Goal: Transaction & Acquisition: Obtain resource

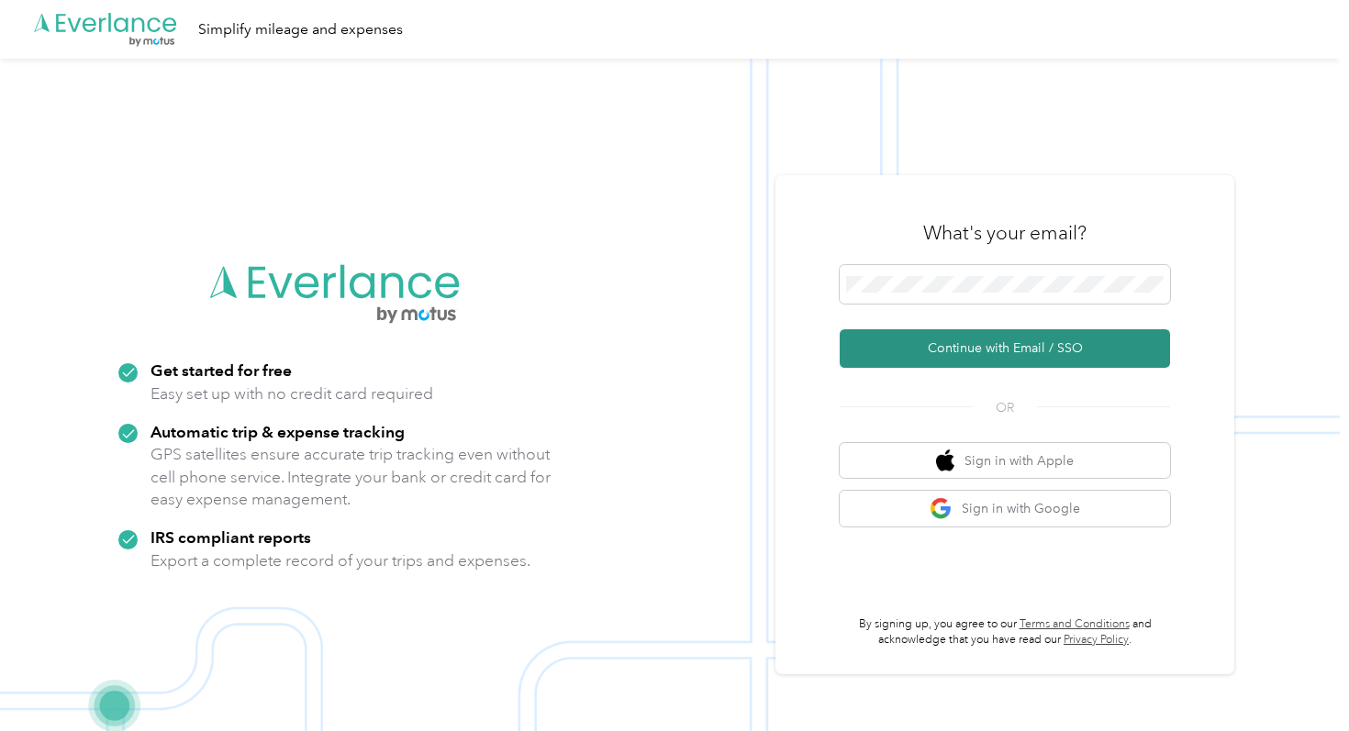
click at [888, 347] on button "Continue with Email / SSO" at bounding box center [1005, 348] width 330 height 39
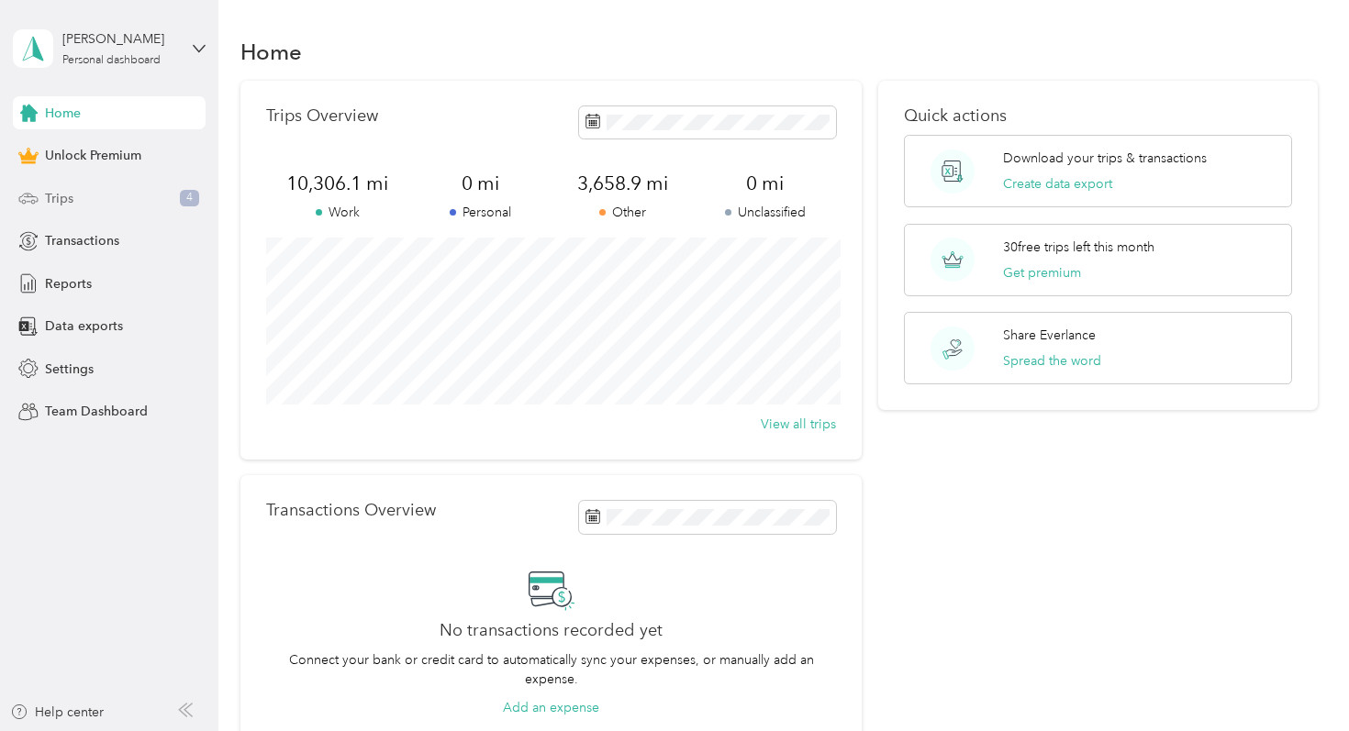
click at [142, 195] on div "Trips 4" at bounding box center [109, 198] width 193 height 33
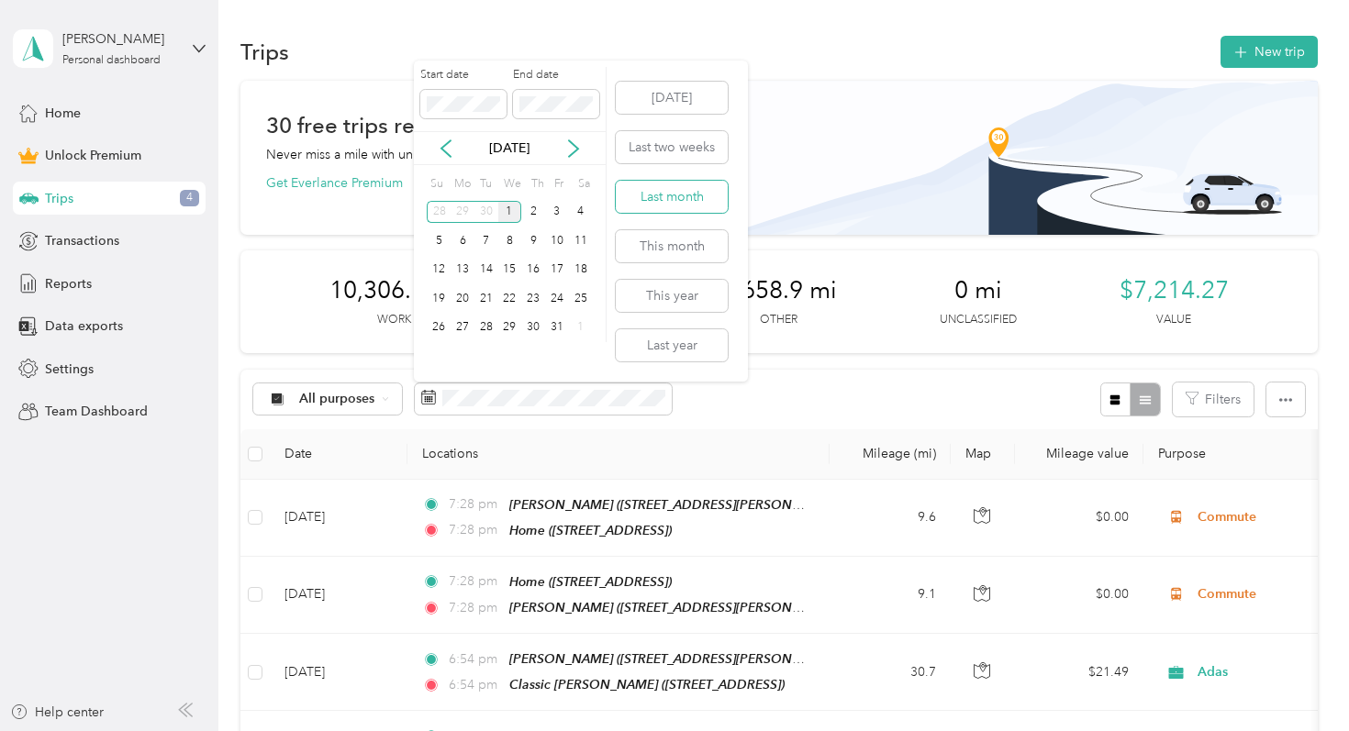
click at [670, 194] on button "Last month" at bounding box center [672, 197] width 112 height 32
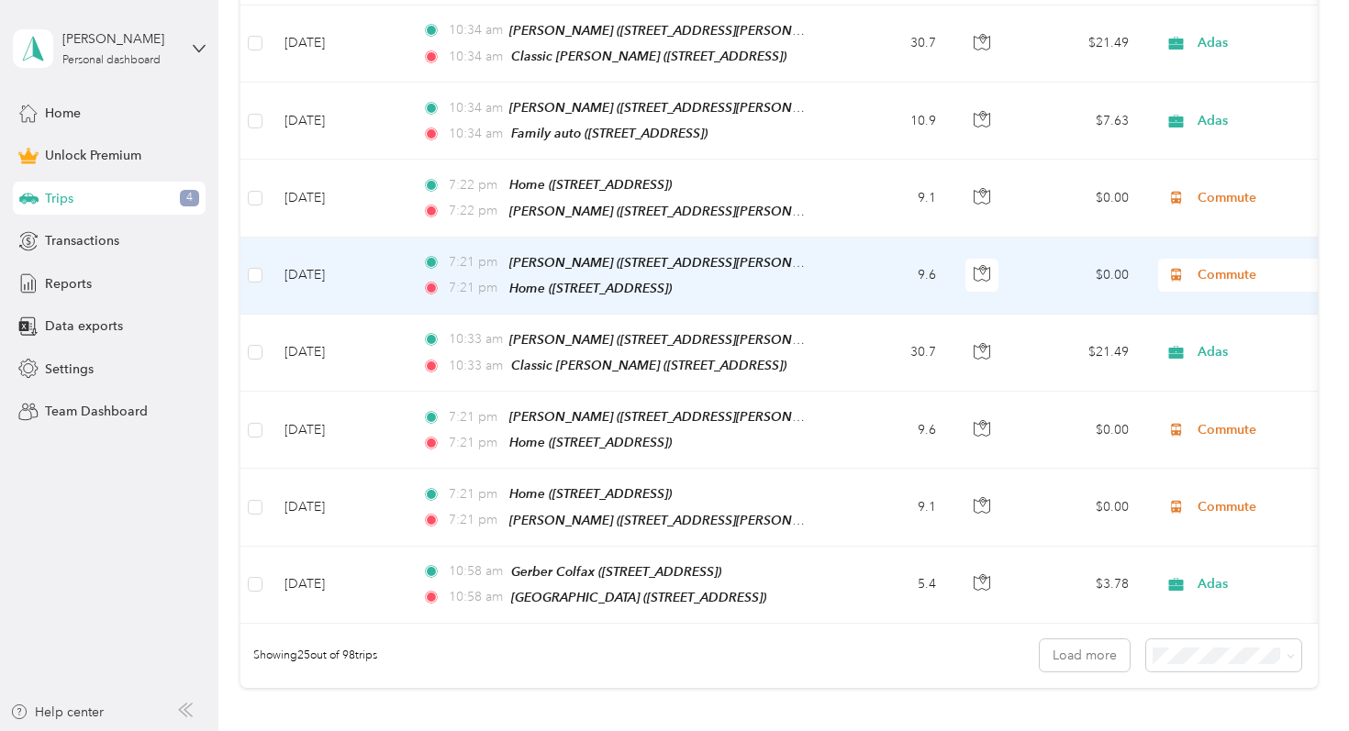
scroll to position [1811, 0]
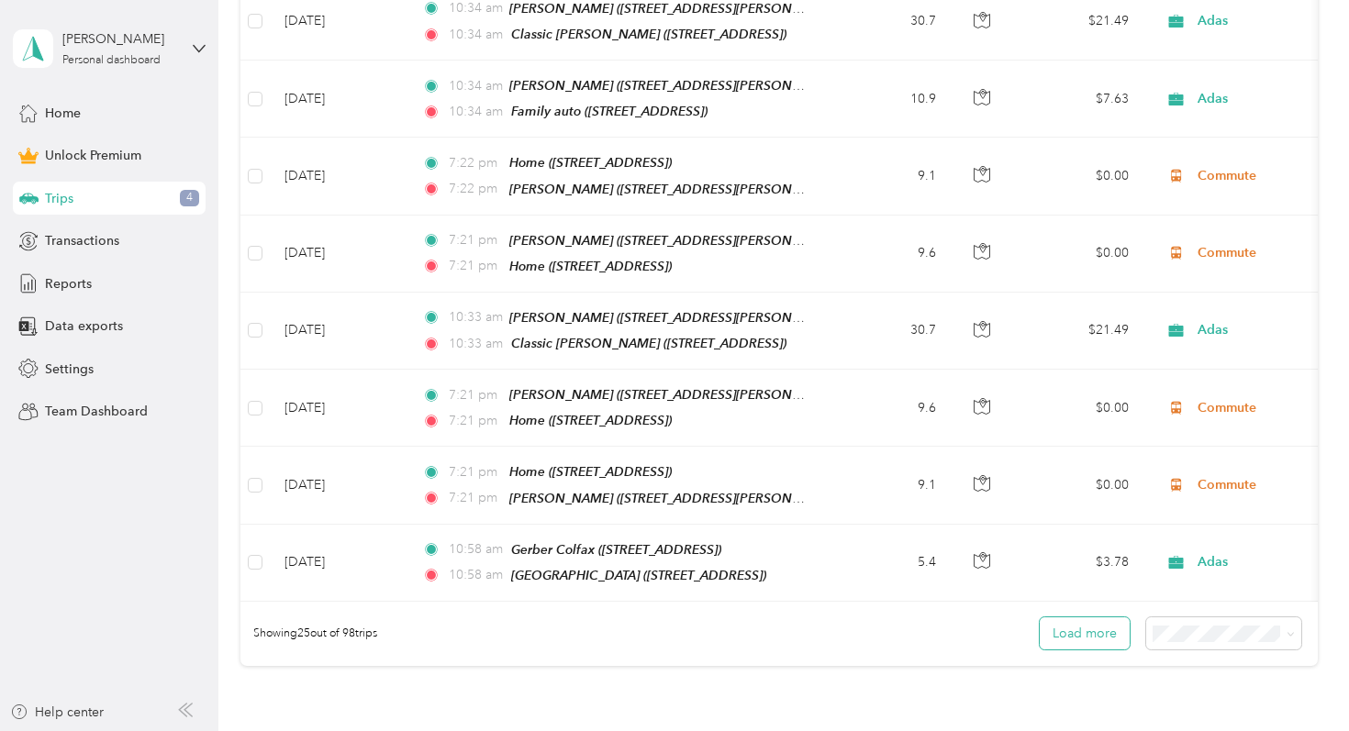
click at [1116, 618] on button "Load more" at bounding box center [1085, 634] width 90 height 32
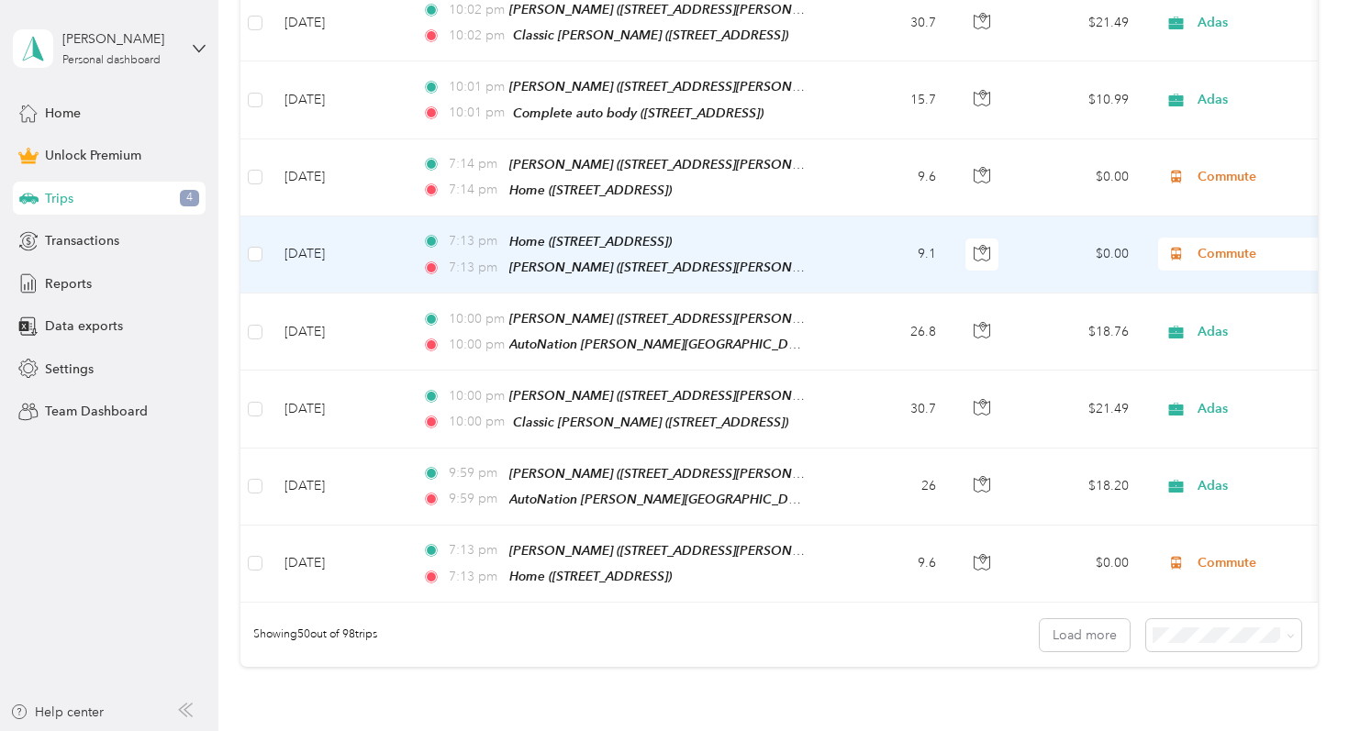
scroll to position [3885, 0]
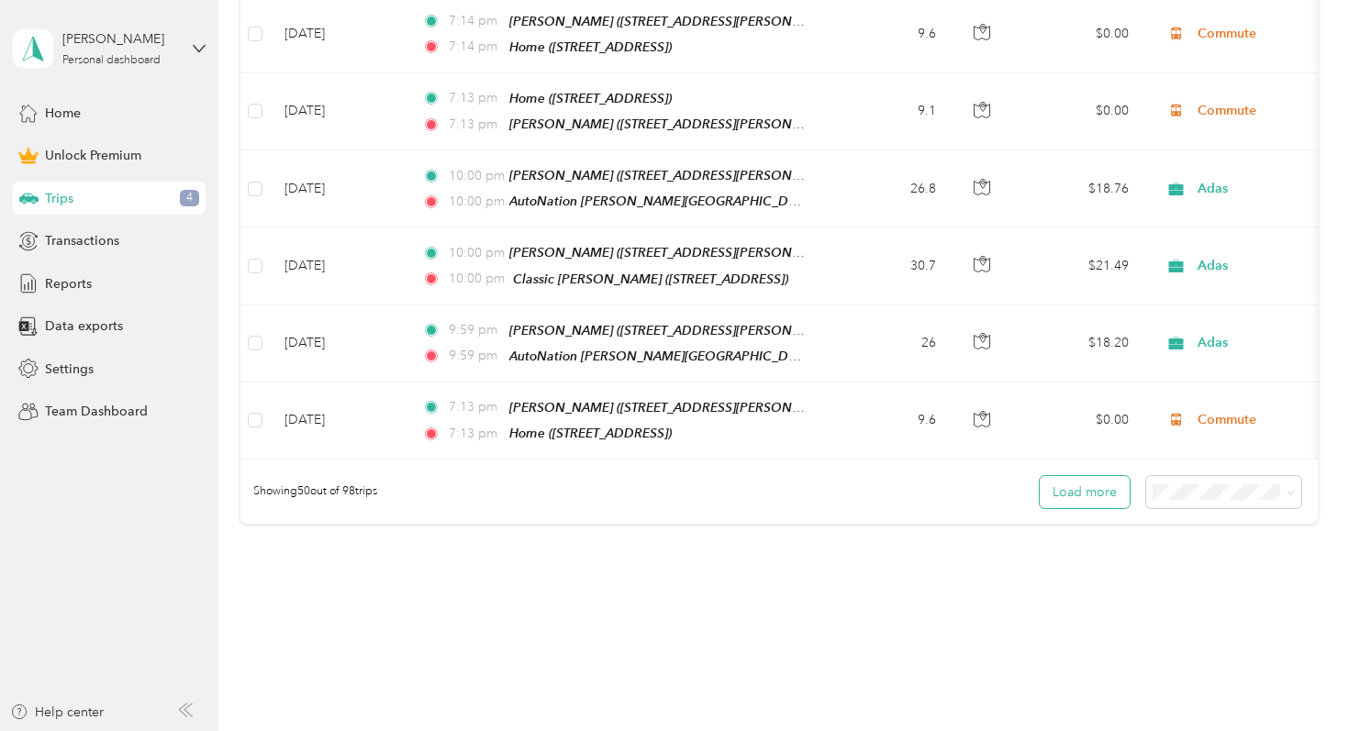
click at [1072, 476] on button "Load more" at bounding box center [1085, 492] width 90 height 32
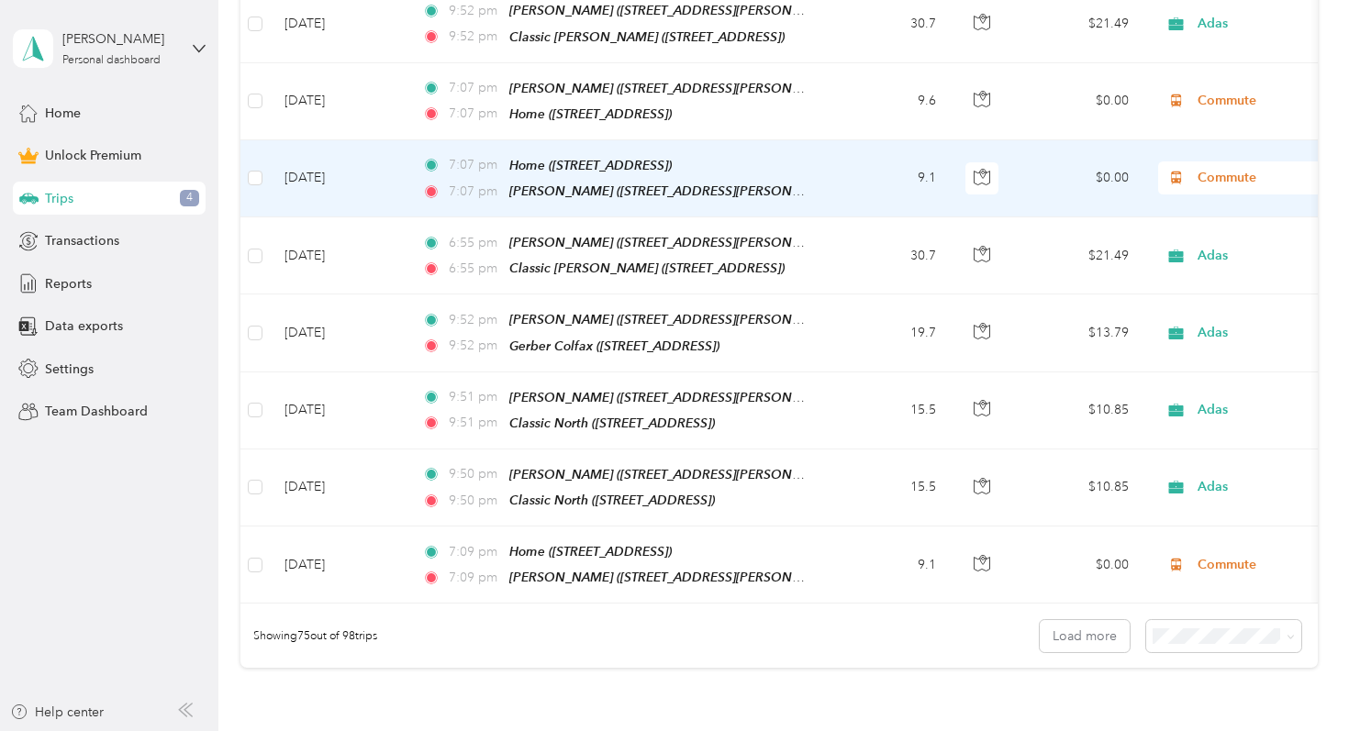
scroll to position [5677, 0]
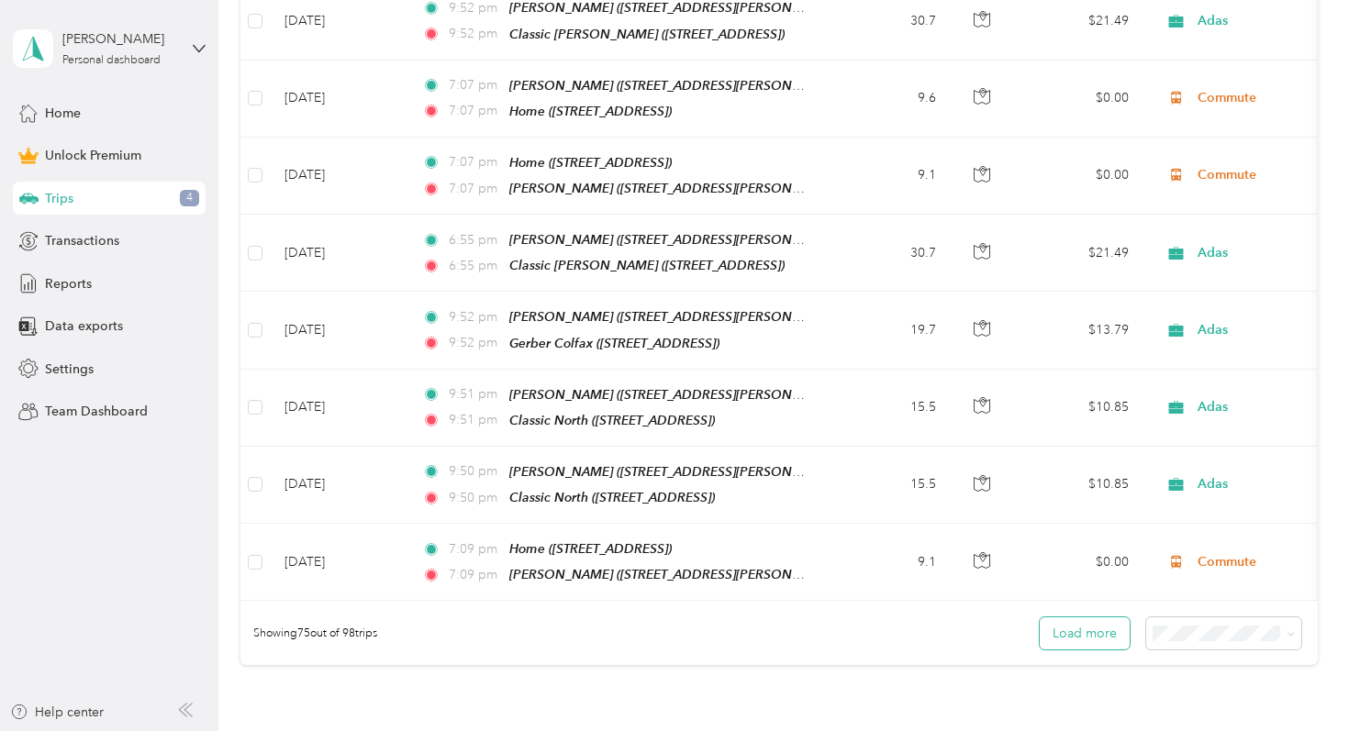
click at [1082, 618] on button "Load more" at bounding box center [1085, 634] width 90 height 32
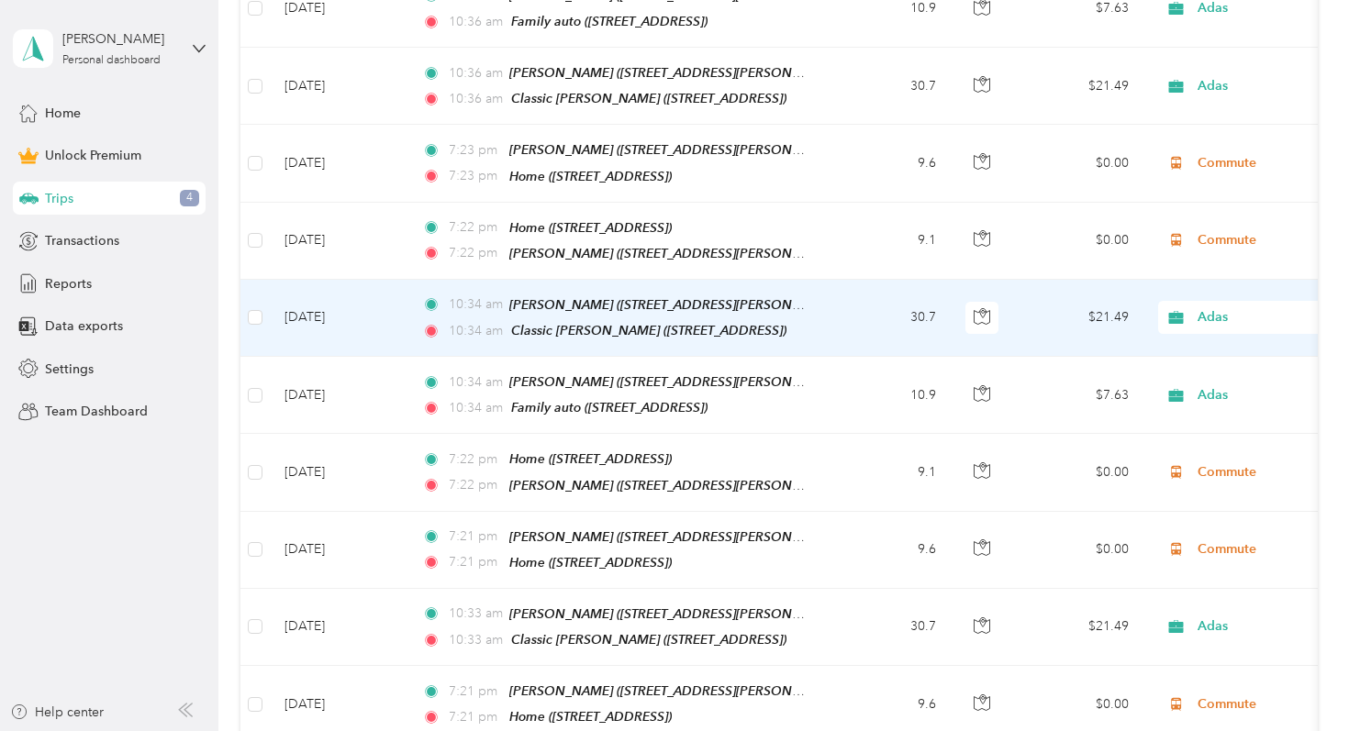
scroll to position [0, 0]
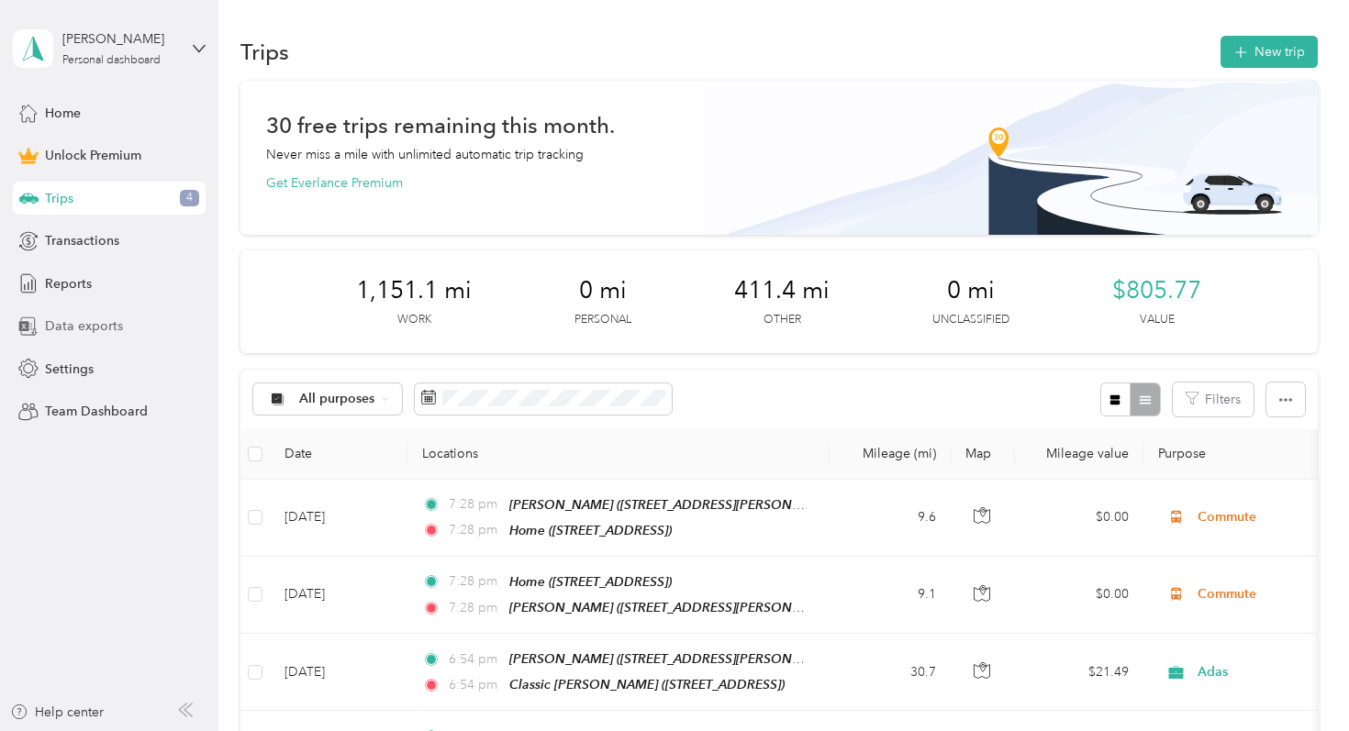
click at [81, 319] on span "Data exports" at bounding box center [84, 326] width 78 height 19
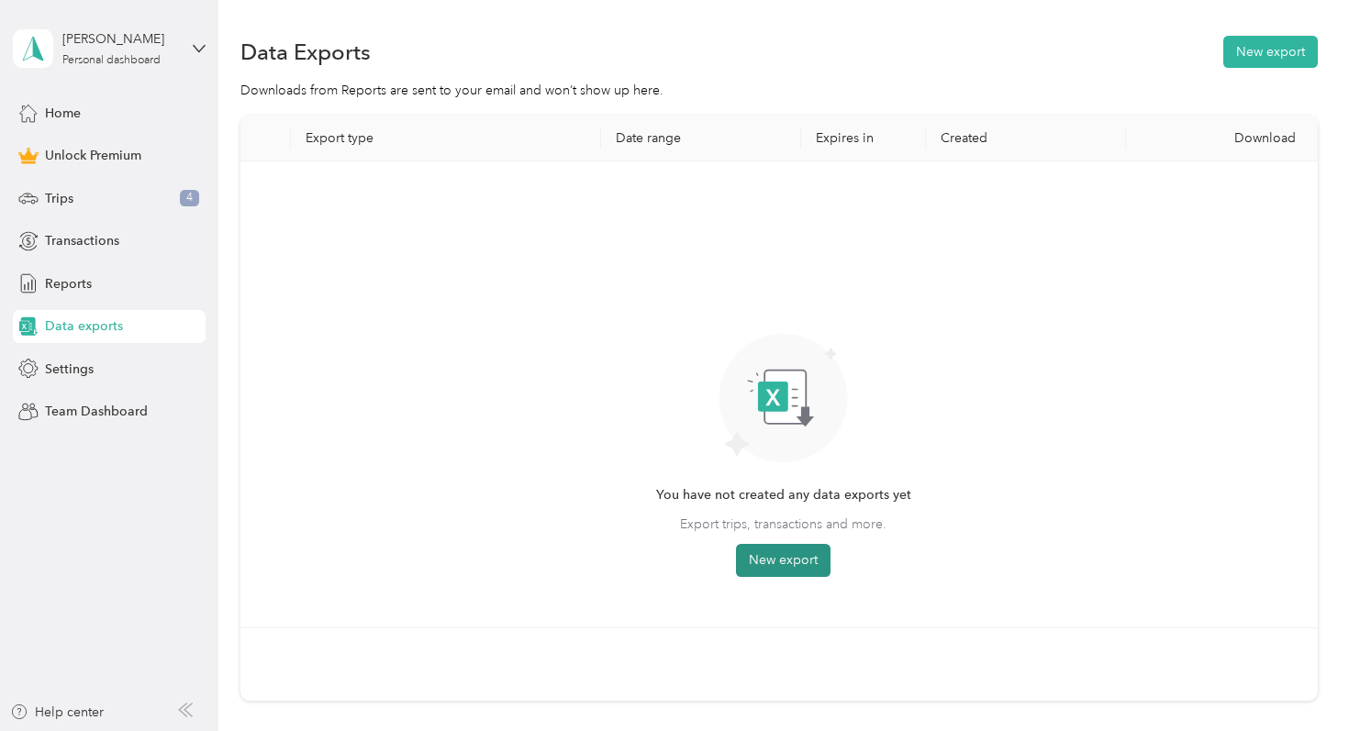
click at [786, 552] on button "New export" at bounding box center [783, 560] width 95 height 33
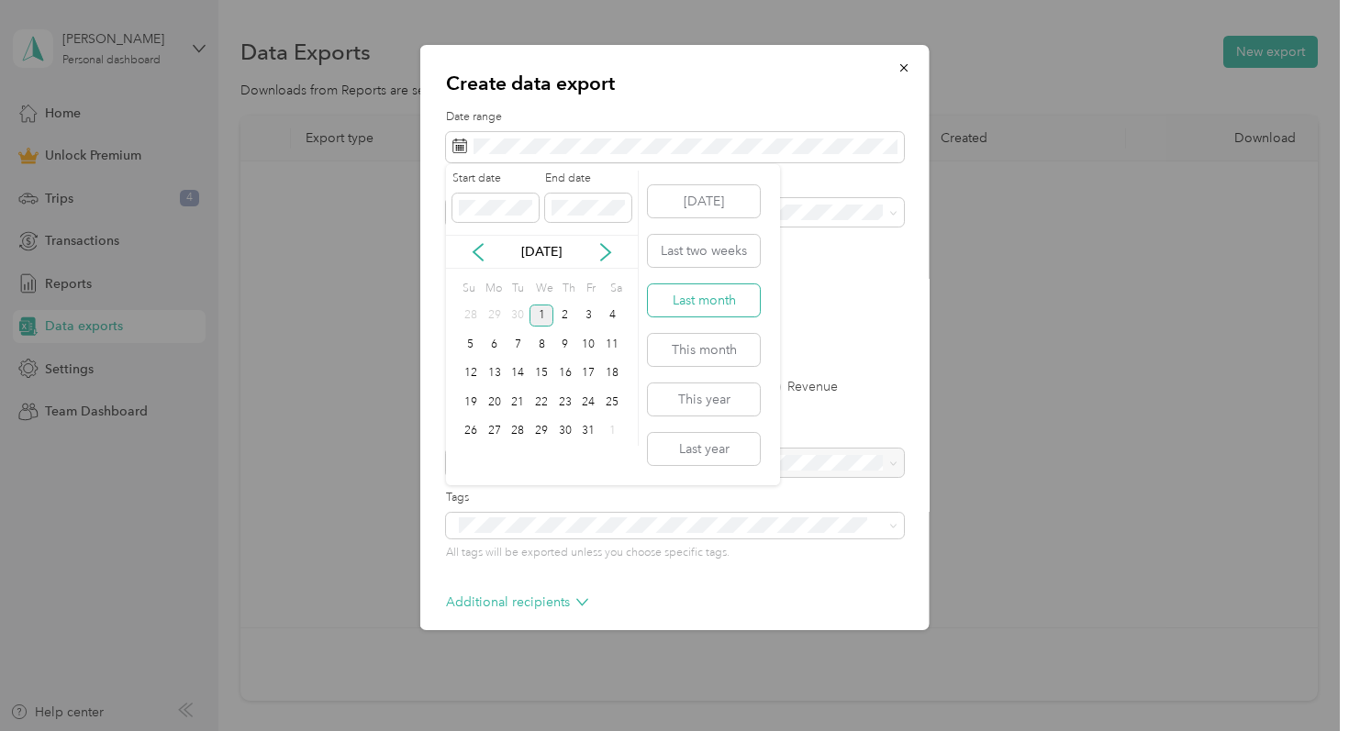
click at [692, 302] on button "Last month" at bounding box center [704, 300] width 112 height 32
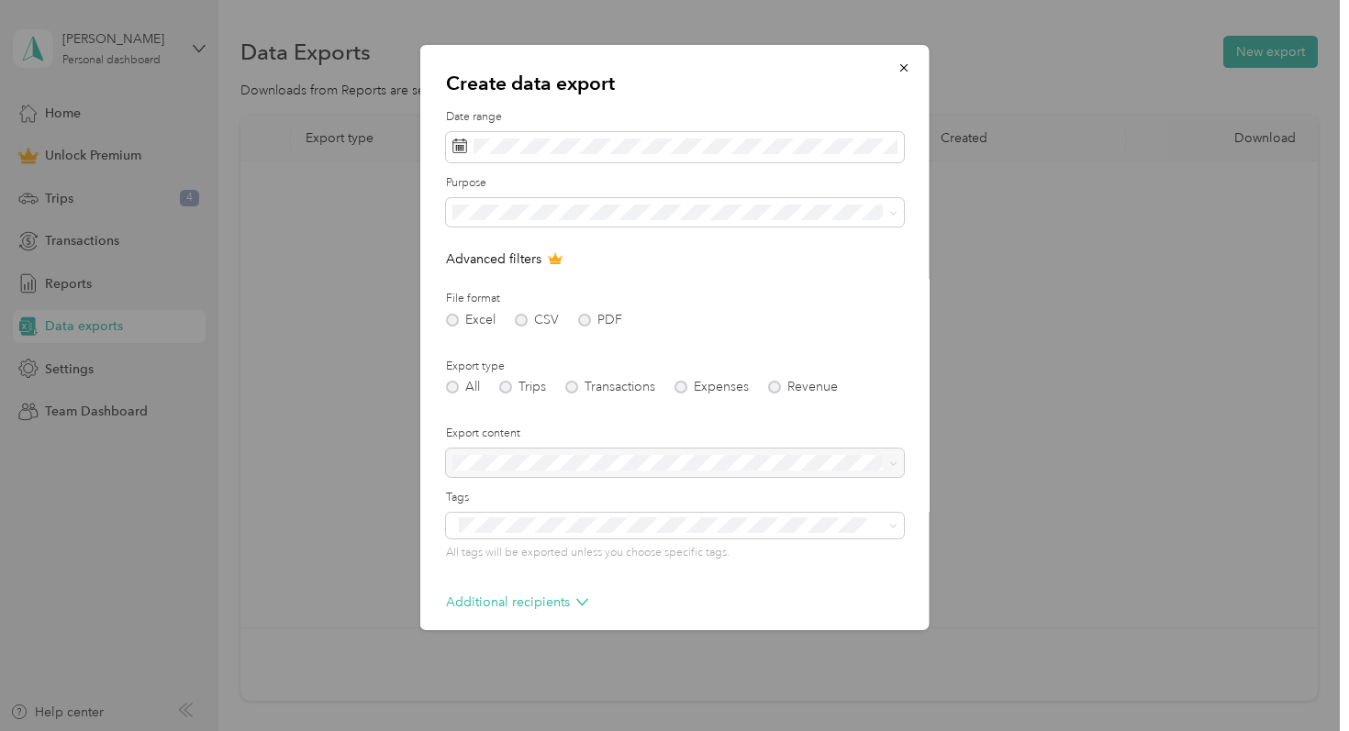
scroll to position [82, 0]
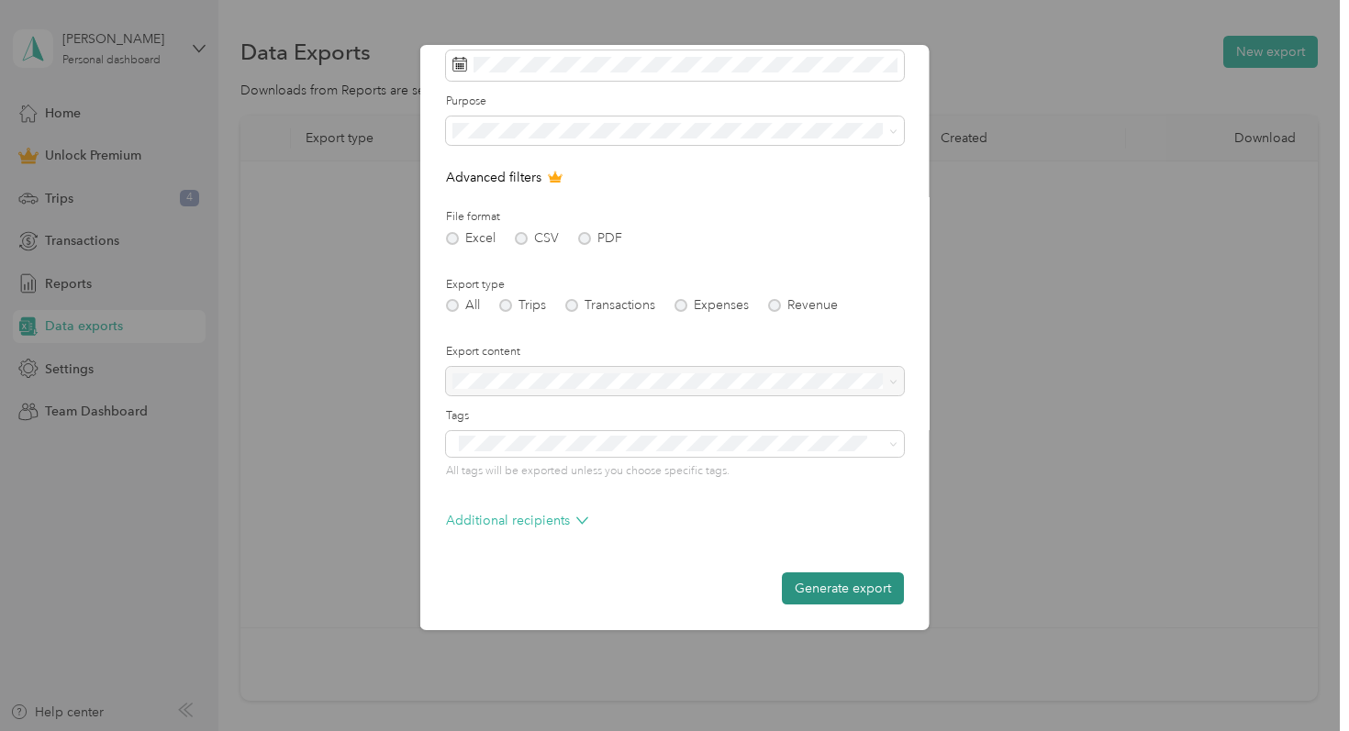
click at [794, 594] on button "Generate export" at bounding box center [843, 589] width 122 height 32
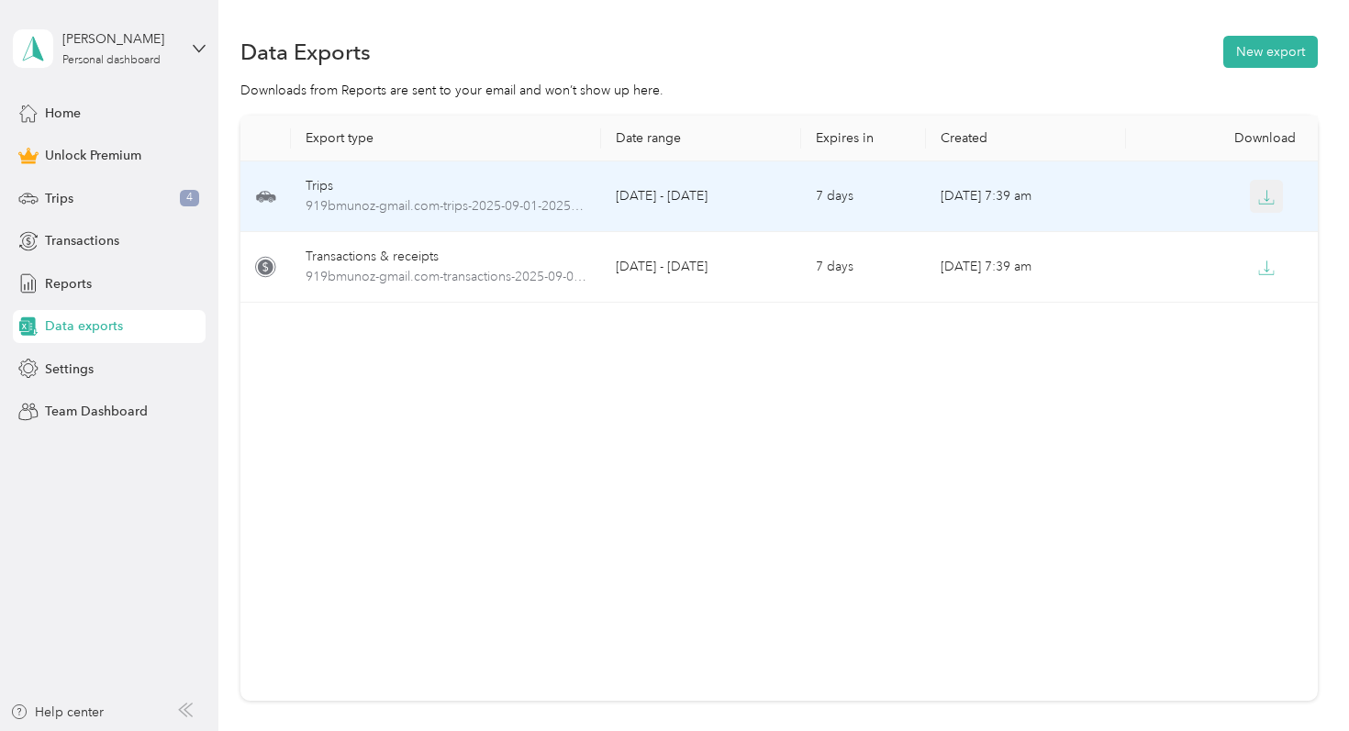
click at [1270, 200] on icon "button" at bounding box center [1266, 197] width 17 height 17
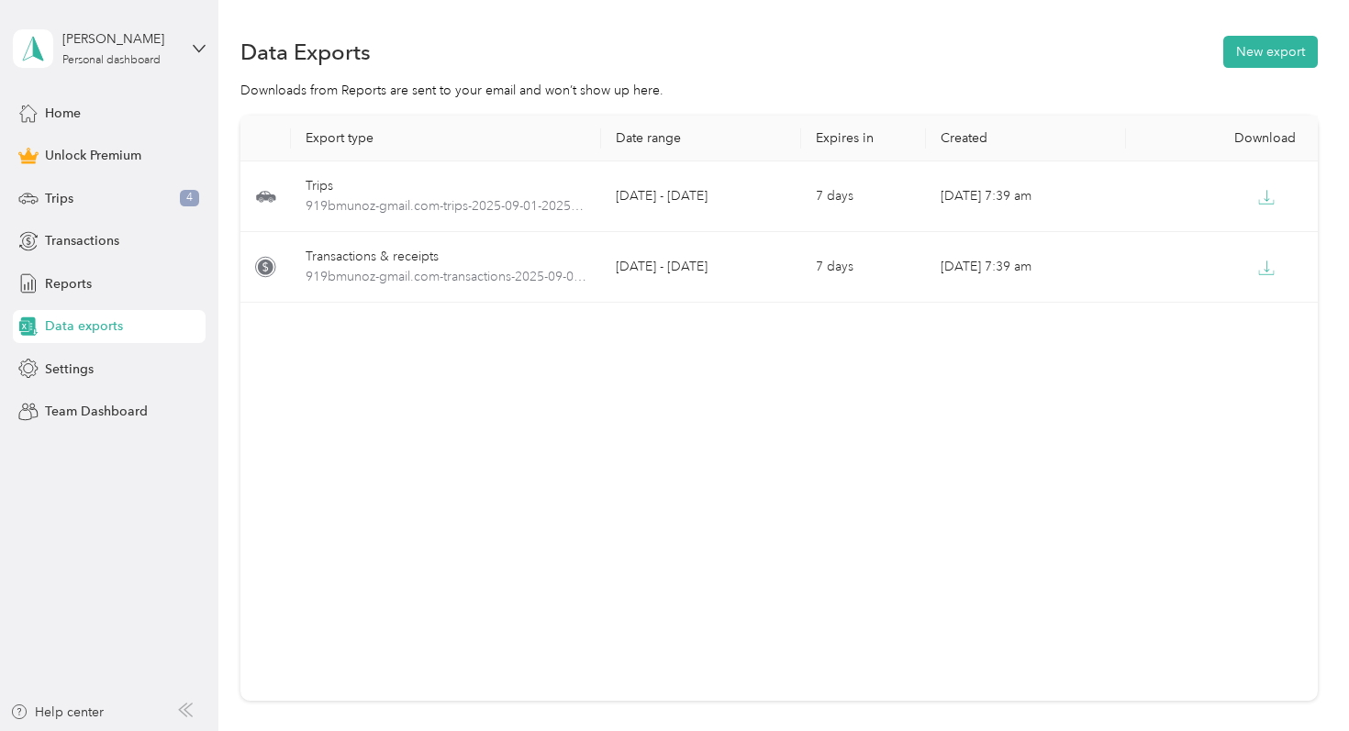
click at [52, 24] on div "[PERSON_NAME] Personal dashboard" at bounding box center [109, 49] width 193 height 64
click at [88, 157] on div "Log out" at bounding box center [206, 151] width 361 height 32
